Goal: Navigation & Orientation: Understand site structure

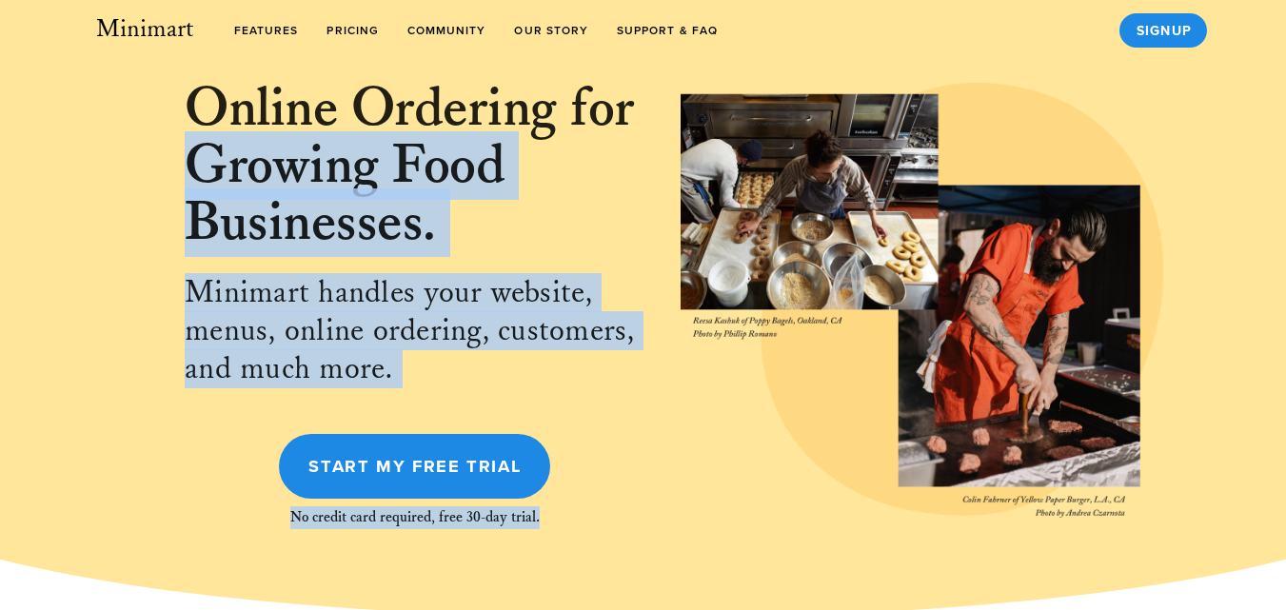
drag, startPoint x: 770, startPoint y: 208, endPoint x: 748, endPoint y: 88, distance: 122.8
click at [602, 188] on h2 "Online Ordering for Growing Food Businesses." at bounding box center [415, 165] width 460 height 171
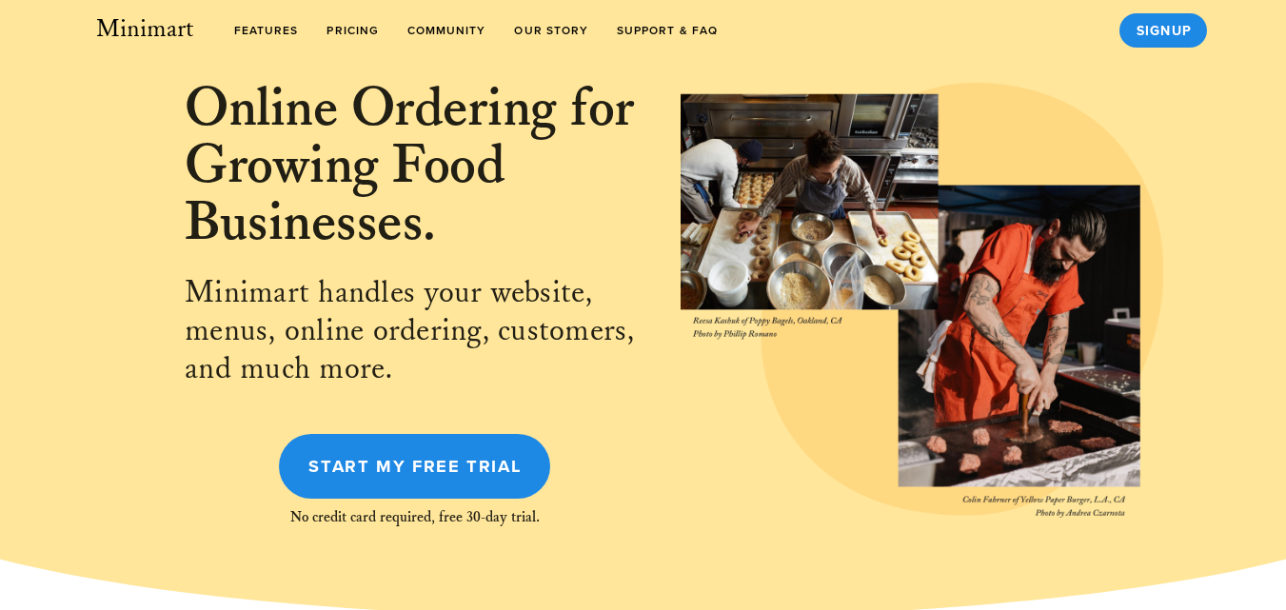
drag, startPoint x: 853, startPoint y: 213, endPoint x: 852, endPoint y: 107, distance: 106.6
click at [852, 107] on div at bounding box center [921, 300] width 483 height 435
drag, startPoint x: 1003, startPoint y: 328, endPoint x: 987, endPoint y: 221, distance: 108.7
click at [987, 221] on div at bounding box center [921, 300] width 483 height 435
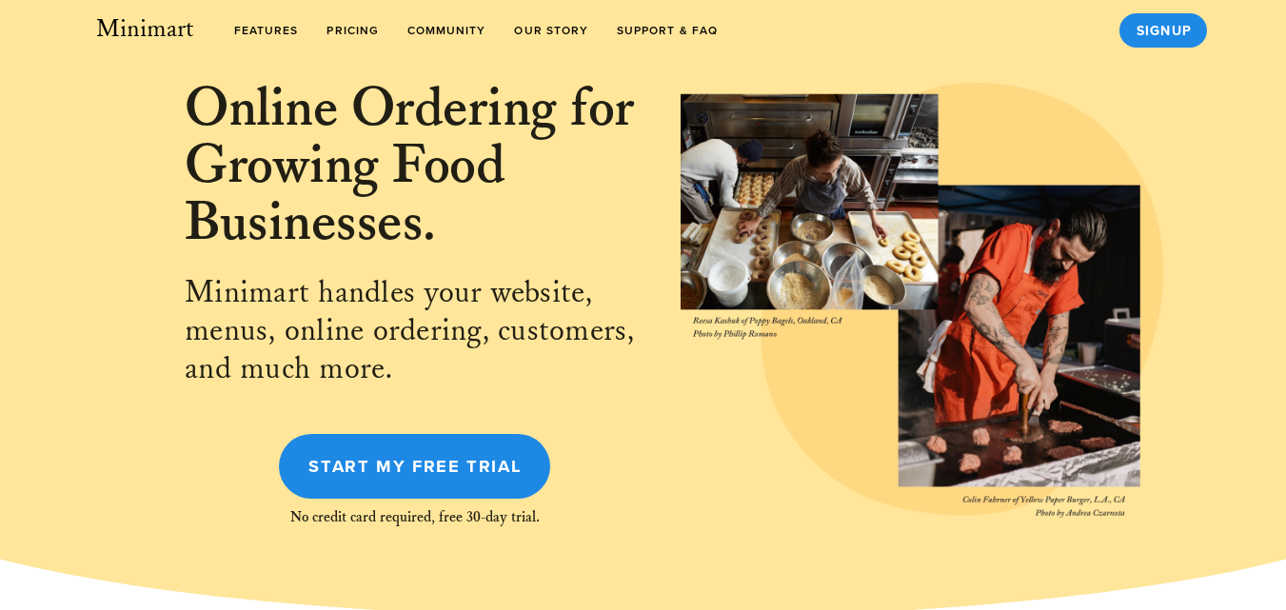
click at [987, 221] on div at bounding box center [921, 300] width 483 height 435
click at [985, 220] on div at bounding box center [921, 300] width 483 height 435
click at [983, 220] on div at bounding box center [921, 300] width 483 height 435
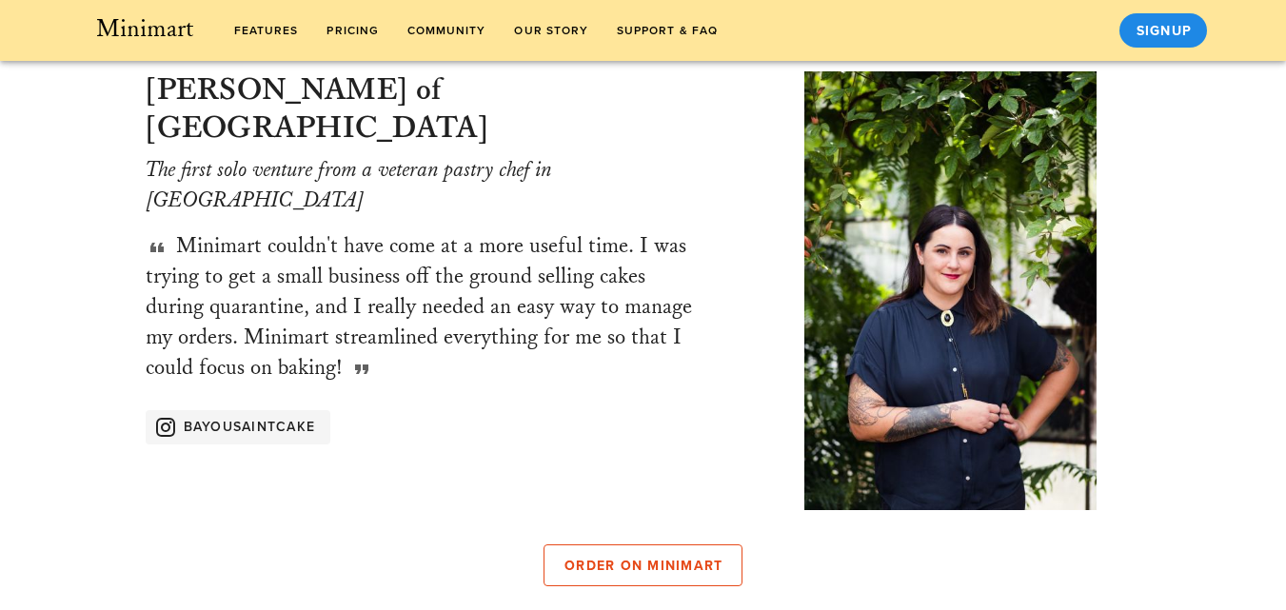
scroll to position [1269, 0]
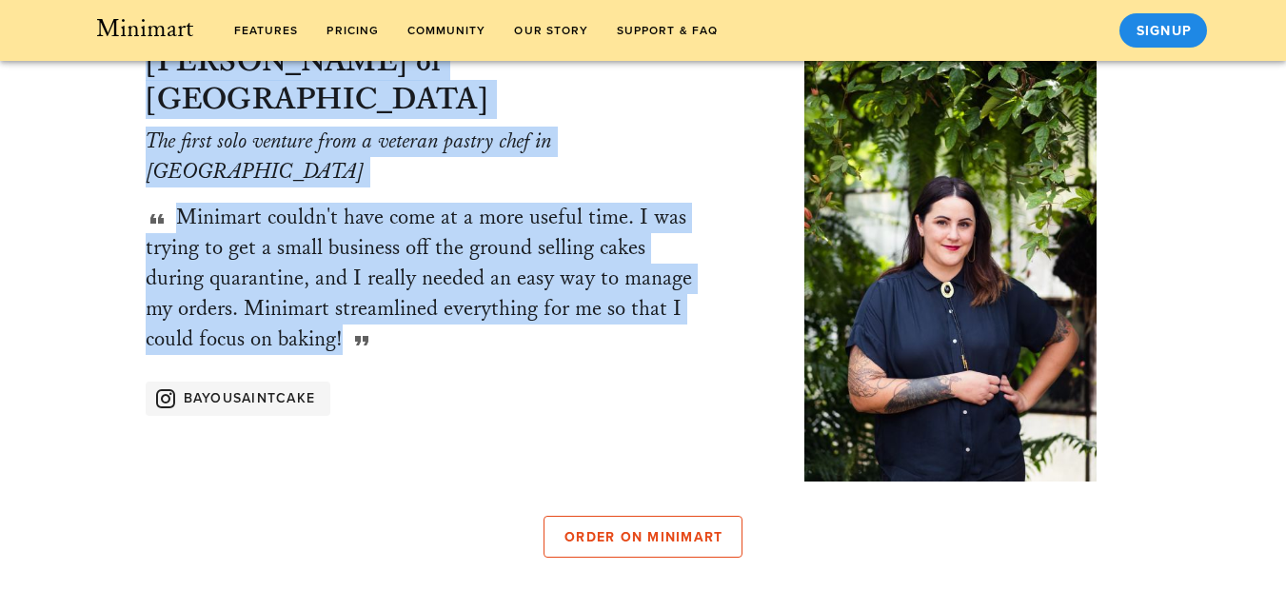
drag, startPoint x: 969, startPoint y: 326, endPoint x: 789, endPoint y: 32, distance: 344.7
click at [789, 32] on div "Minimart features Pricing Community Our Story Support & FAQ Signup Home feature…" at bounding box center [643, 433] width 1286 height 3405
click at [905, 248] on div "Photo of Bronwen Wyatt of Bayou Saint Cake" at bounding box center [951, 263] width 440 height 440
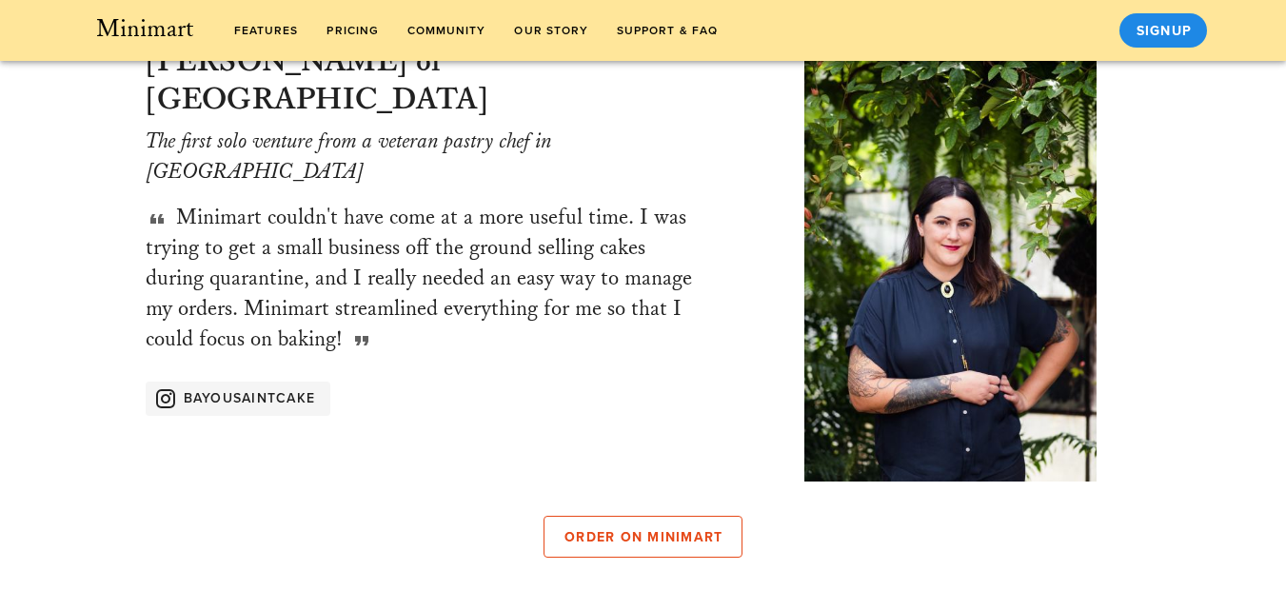
drag, startPoint x: 935, startPoint y: 293, endPoint x: 888, endPoint y: 290, distance: 46.7
click at [894, 121] on div "Photo of Bronwen Wyatt of Bayou Saint Cake" at bounding box center [951, 263] width 440 height 440
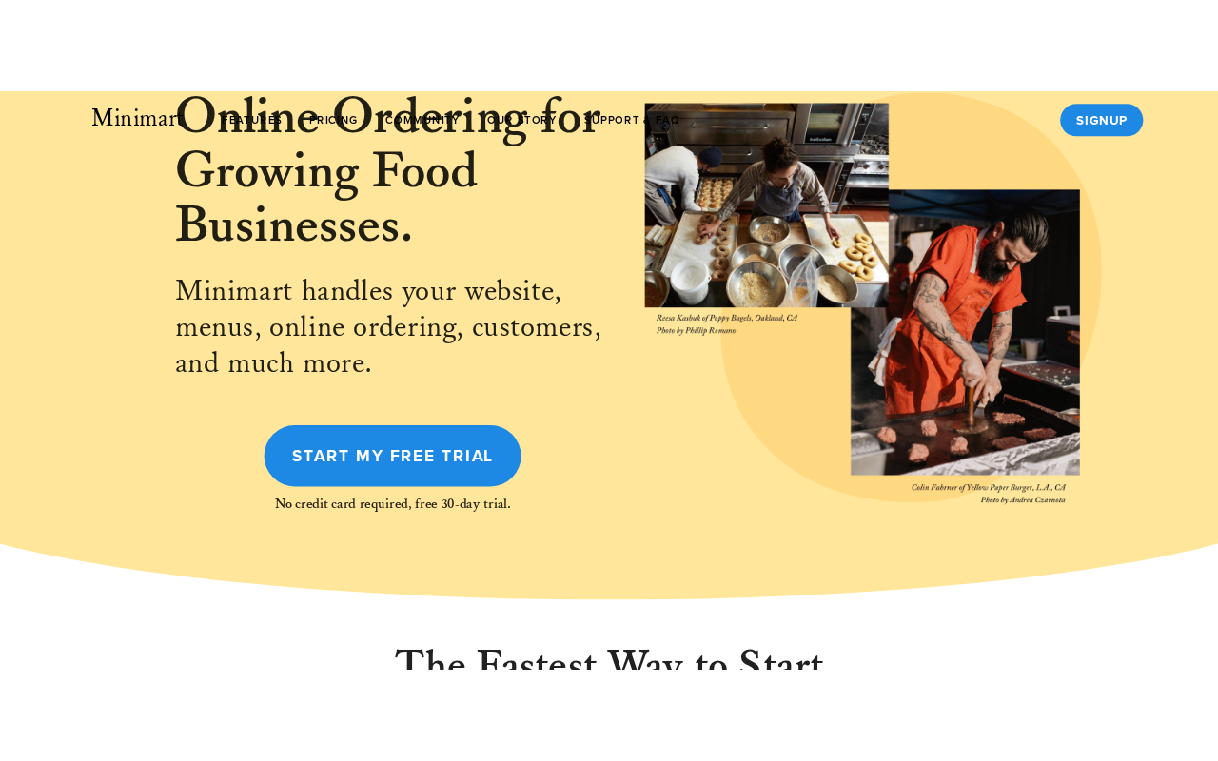
scroll to position [0, 0]
